Goal: Transaction & Acquisition: Purchase product/service

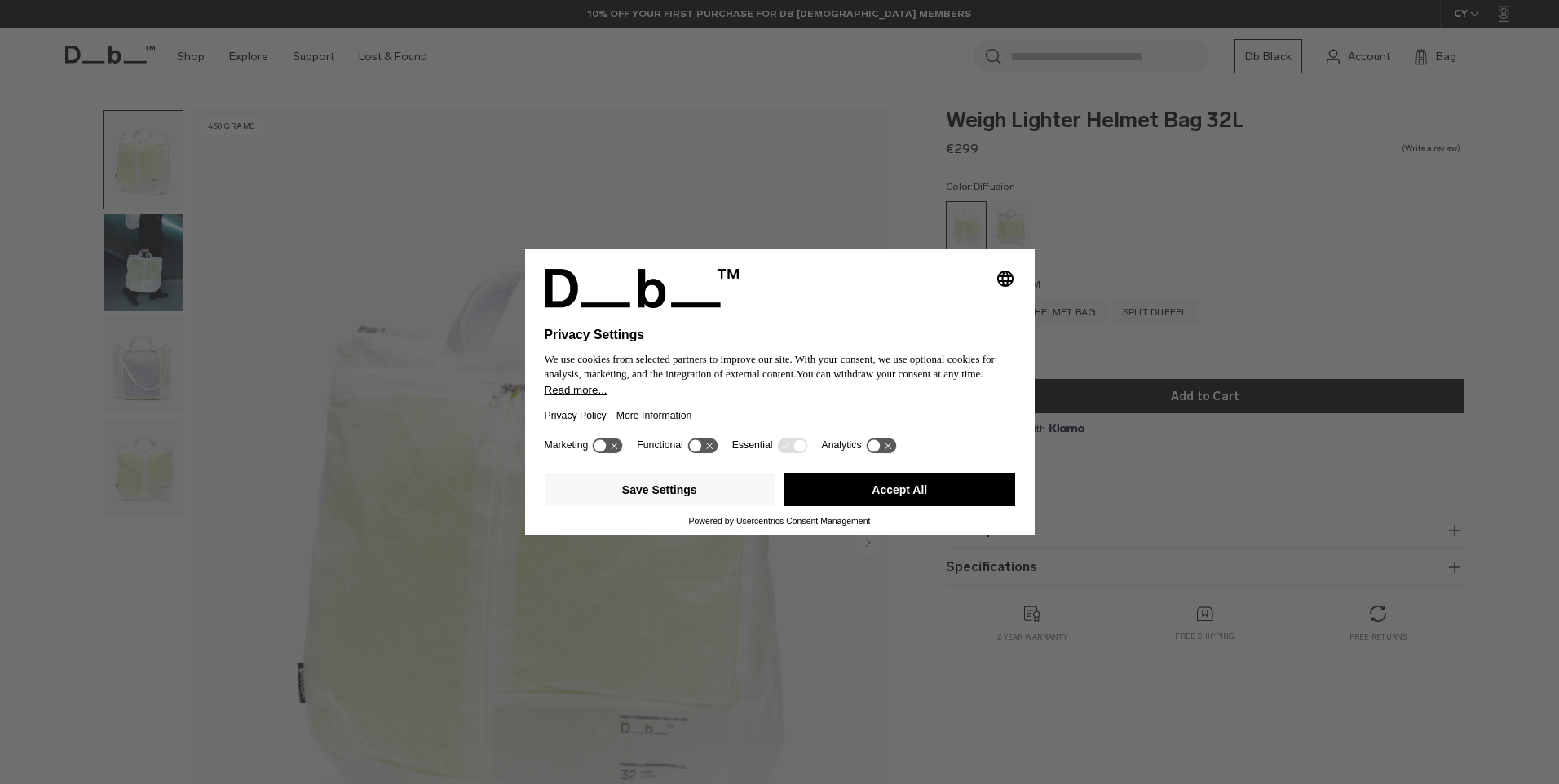
click at [878, 496] on button "Accept All" at bounding box center [900, 490] width 231 height 32
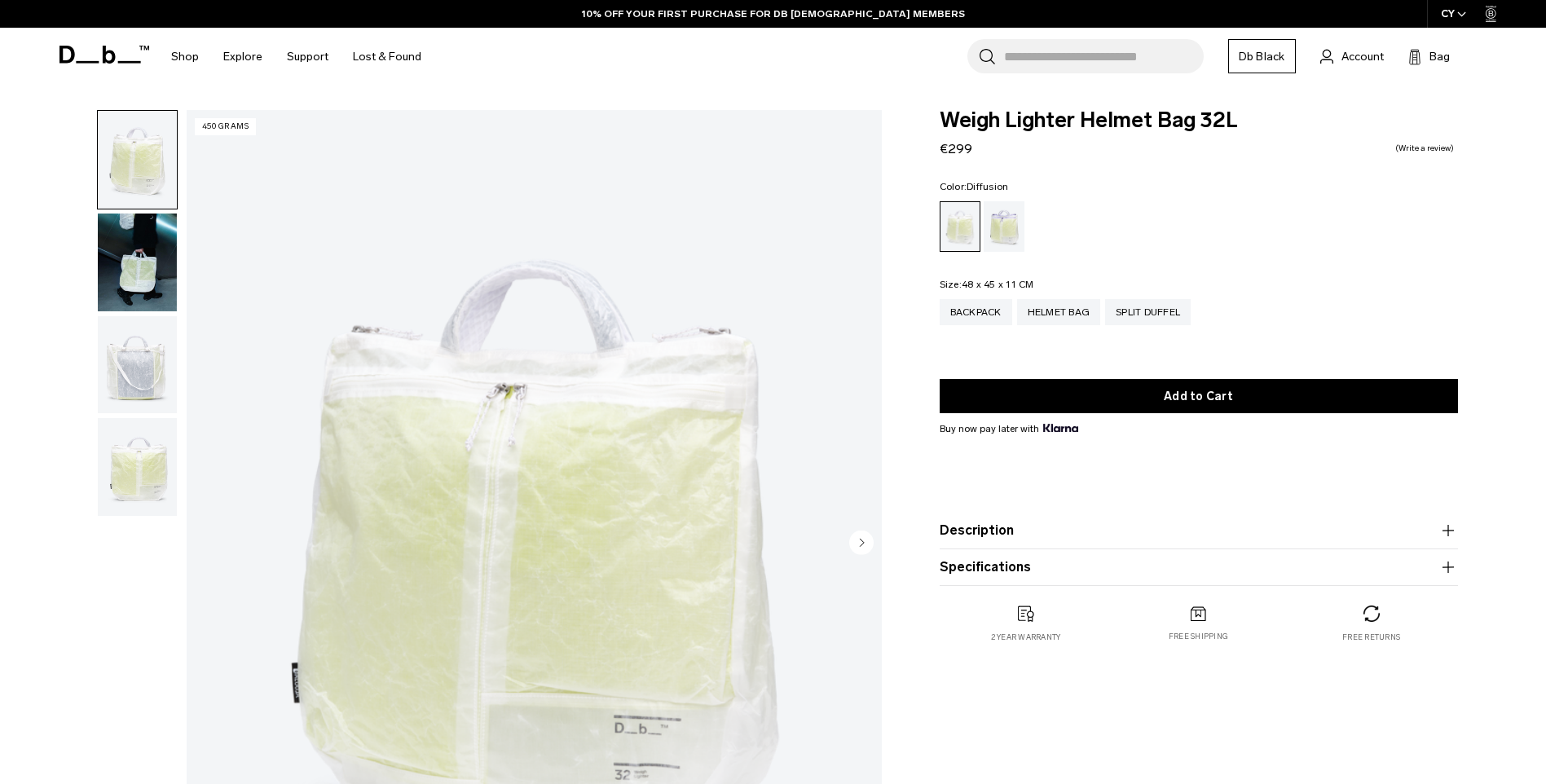
click at [123, 229] on img "button" at bounding box center [137, 262] width 79 height 98
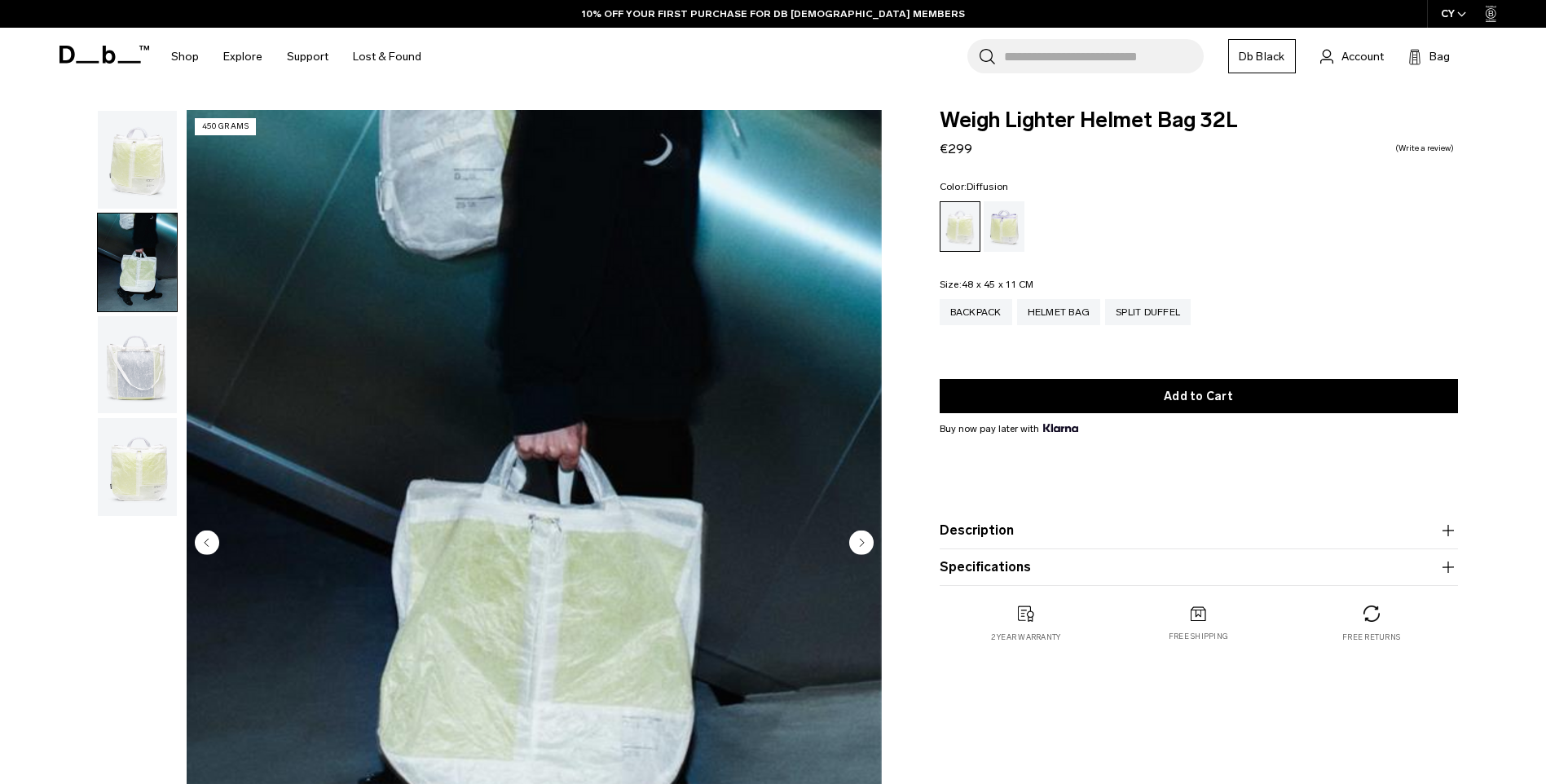
click at [146, 374] on img "button" at bounding box center [137, 364] width 79 height 98
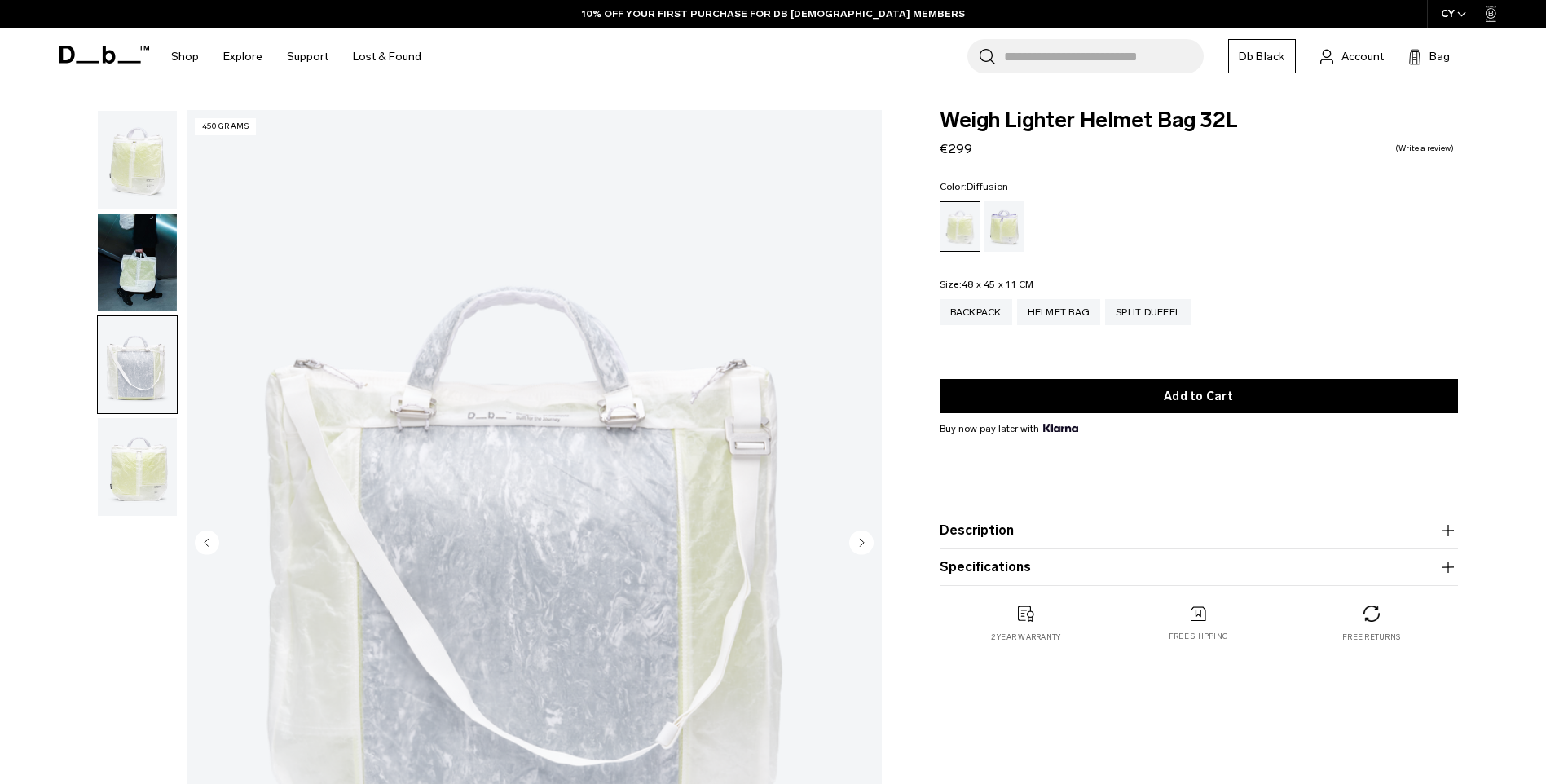
click at [138, 437] on img "button" at bounding box center [137, 466] width 79 height 98
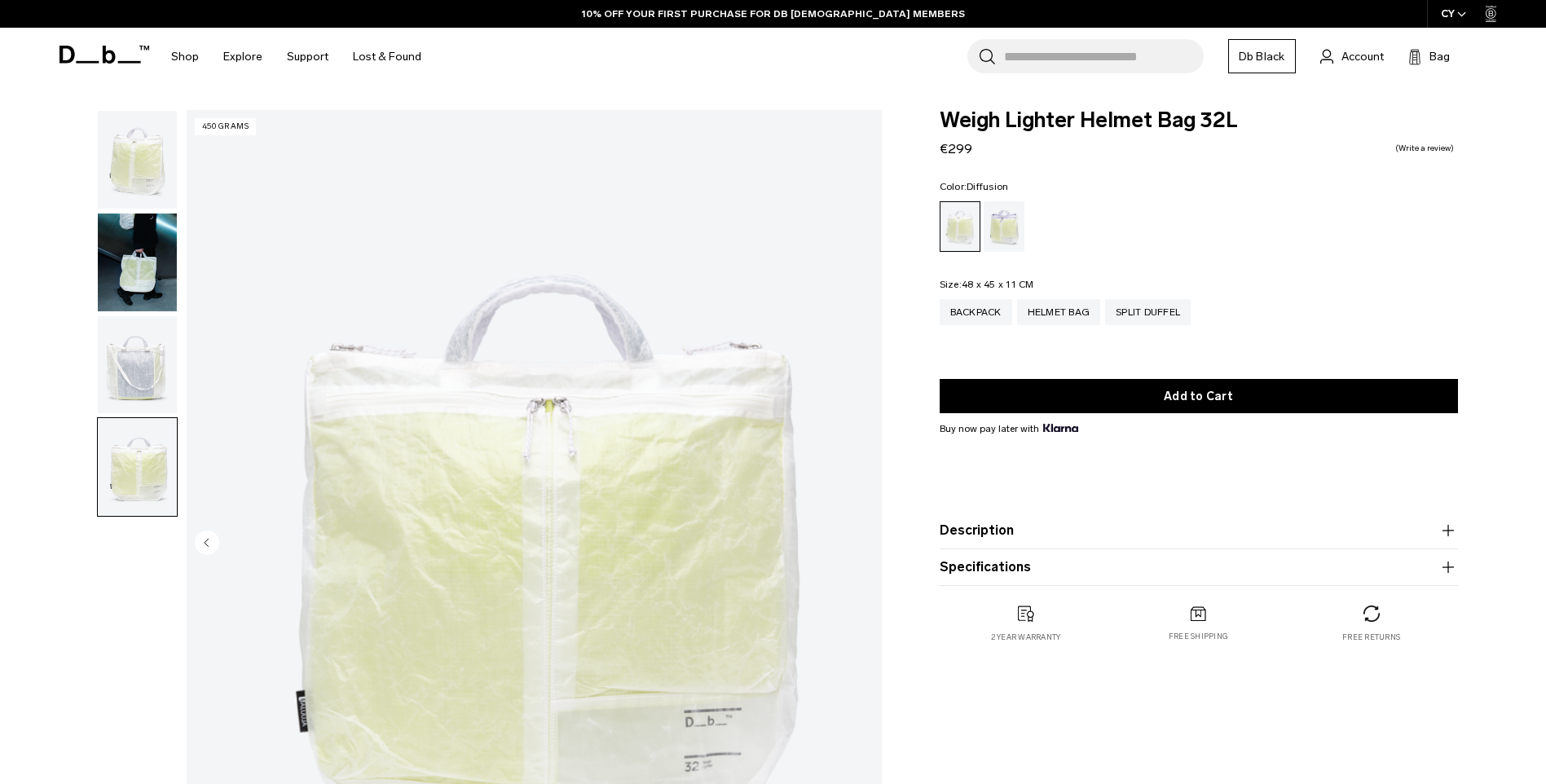
click at [150, 354] on img "button" at bounding box center [137, 364] width 79 height 98
